Goal: Check status: Check status

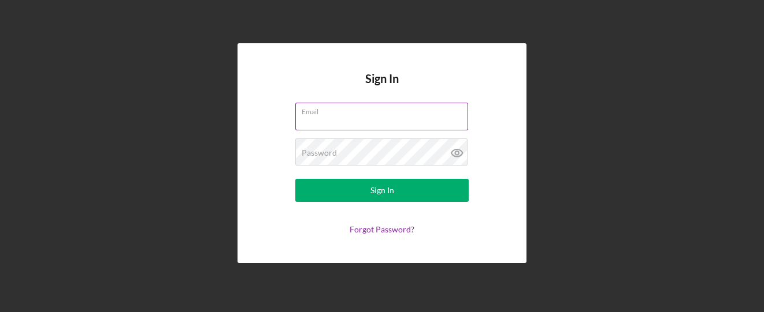
click at [325, 122] on input "Email" at bounding box center [381, 117] width 173 height 28
type input "[EMAIL_ADDRESS][DOMAIN_NAME]"
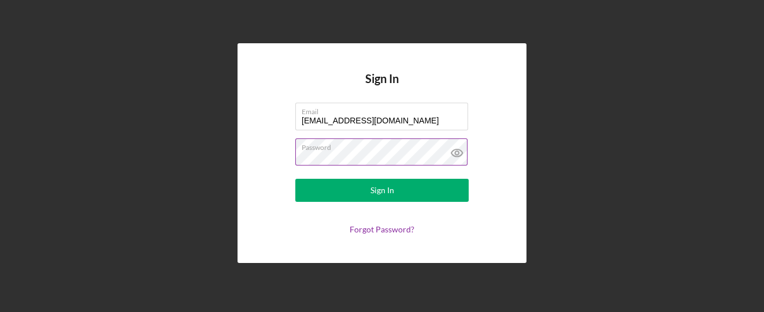
click at [295, 179] on button "Sign In" at bounding box center [381, 190] width 173 height 23
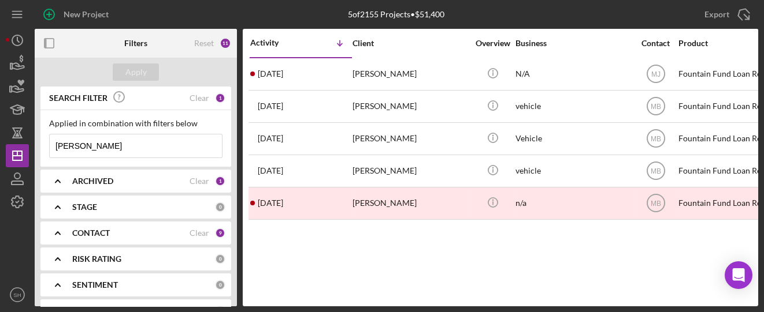
click at [100, 148] on input "[PERSON_NAME]" at bounding box center [136, 146] width 172 height 23
drag, startPoint x: 99, startPoint y: 147, endPoint x: 25, endPoint y: 132, distance: 75.3
click at [25, 132] on div "New Project 5 of 2155 Projects • $51,400 [PERSON_NAME] Export Icon/Export Filte…" at bounding box center [382, 153] width 752 height 307
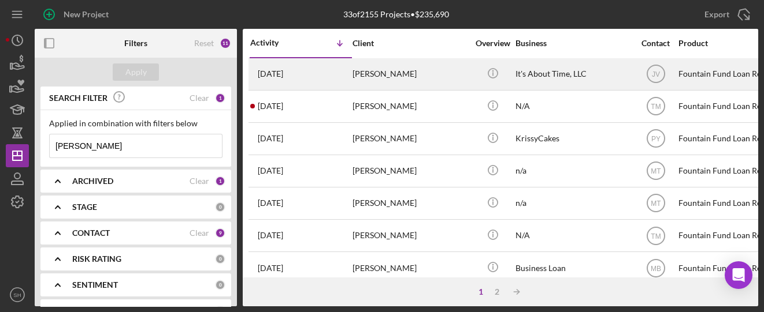
type input "[PERSON_NAME]"
click at [260, 78] on time "[DATE]" at bounding box center [270, 73] width 25 height 9
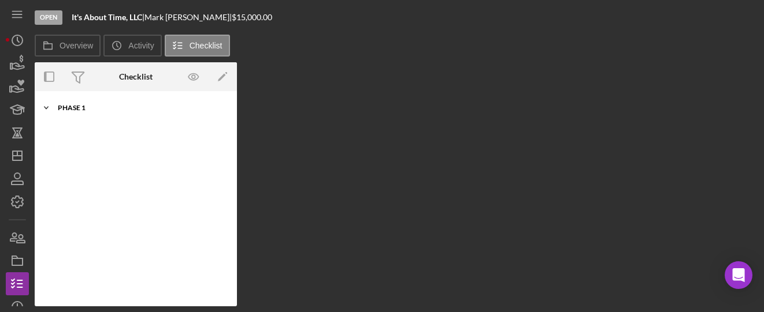
click at [69, 102] on div "Icon/Expander Phase 1 10 / 10" at bounding box center [136, 107] width 202 height 23
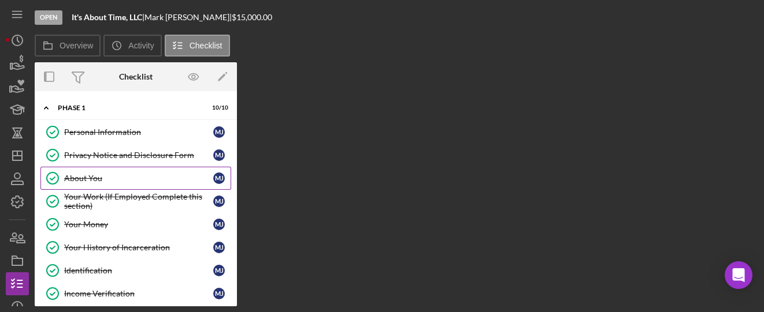
click at [85, 179] on div "About You" at bounding box center [138, 178] width 149 height 9
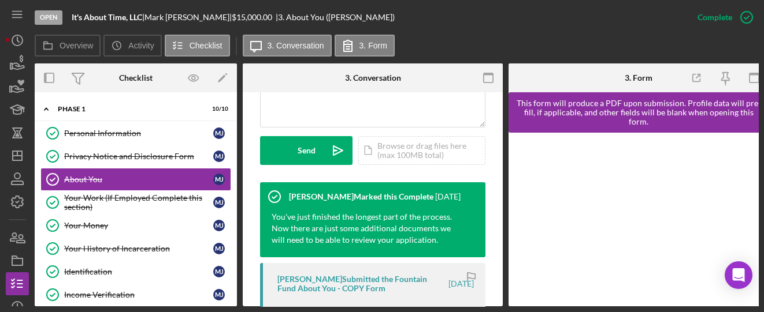
scroll to position [385, 0]
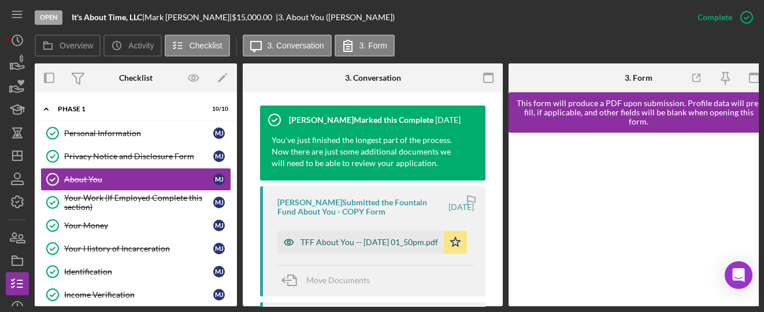
click at [330, 245] on div "TFF About You -- [DATE] 01_50pm.pdf" at bounding box center [368, 242] width 137 height 9
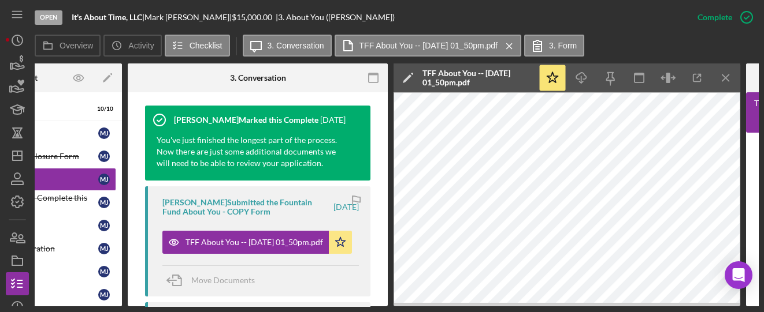
scroll to position [0, 133]
